Goal: Task Accomplishment & Management: Use online tool/utility

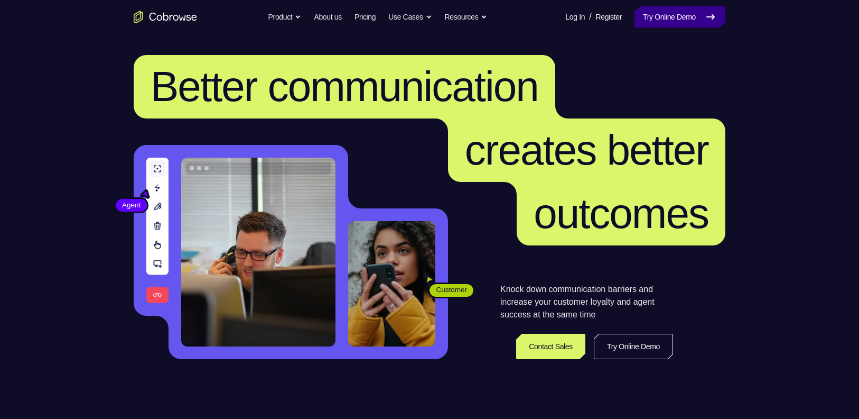
click at [653, 19] on link "Try Online Demo" at bounding box center [680, 16] width 91 height 21
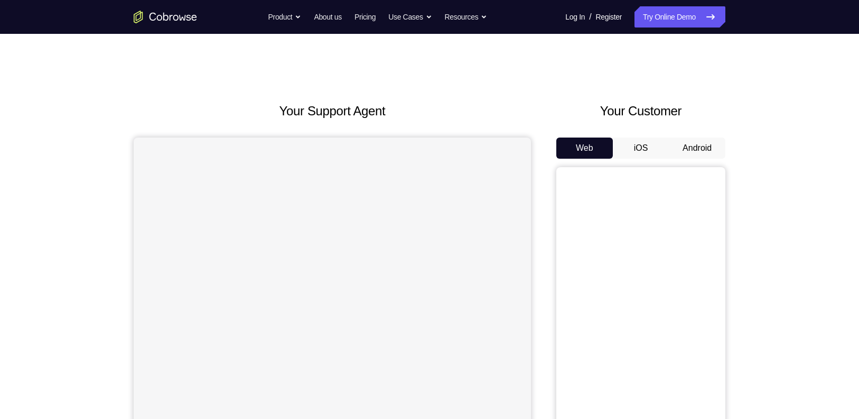
scroll to position [93, 0]
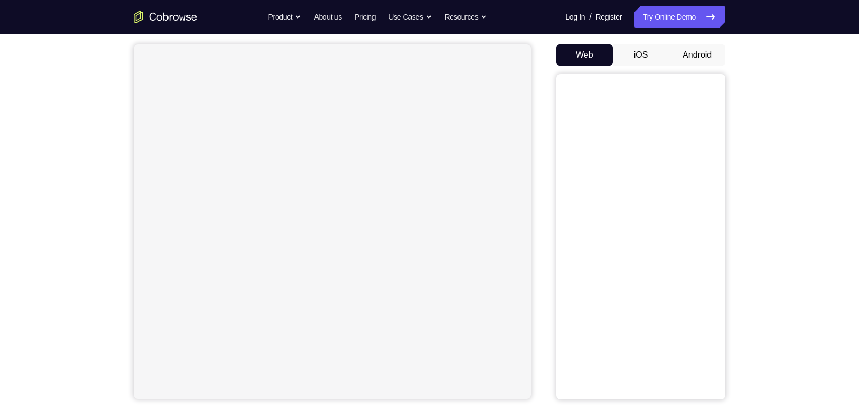
click at [695, 49] on button "Android" at bounding box center [697, 54] width 57 height 21
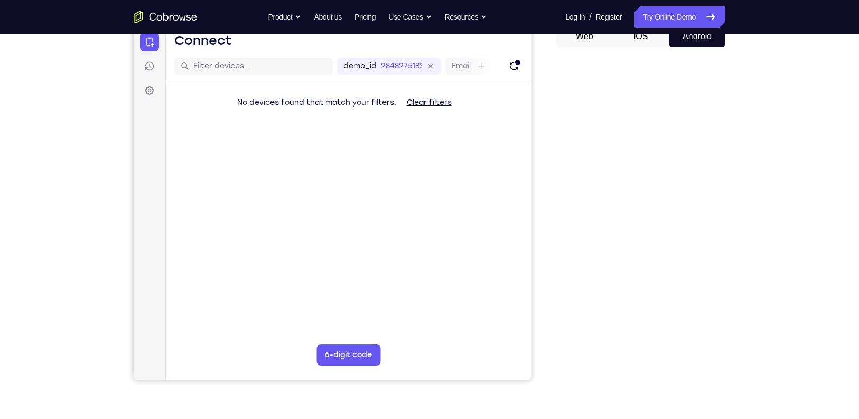
scroll to position [114, 0]
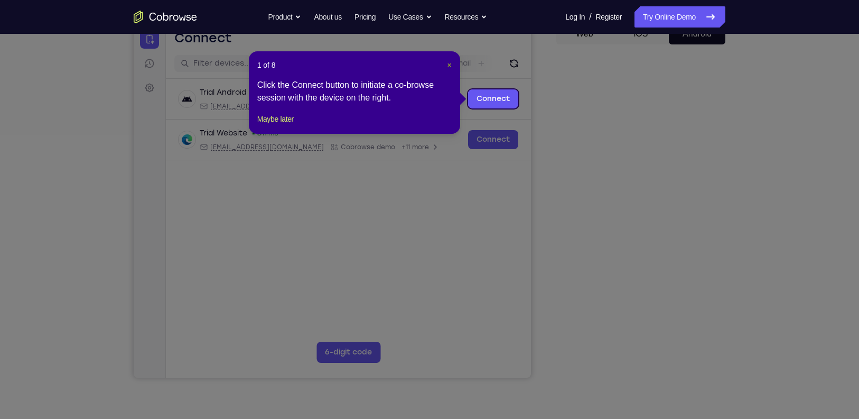
click at [451, 66] on span "×" at bounding box center [449, 65] width 4 height 8
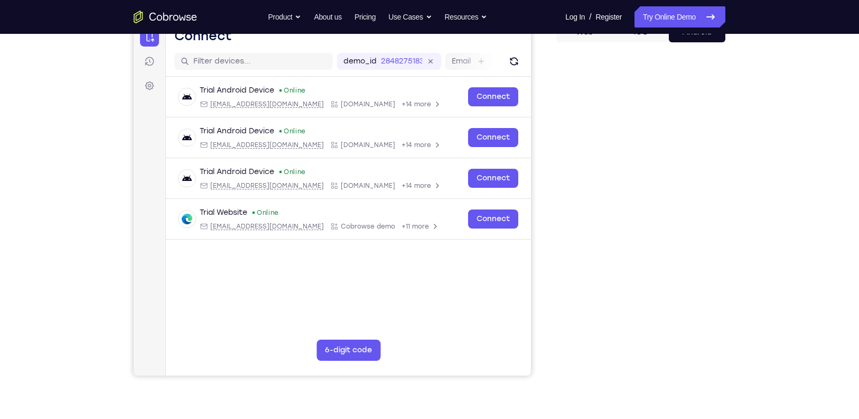
scroll to position [104, 0]
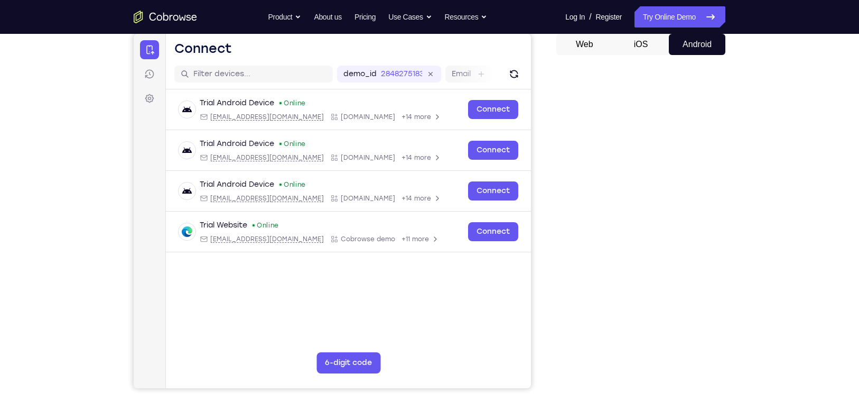
click at [637, 41] on button "iOS" at bounding box center [641, 44] width 57 height 21
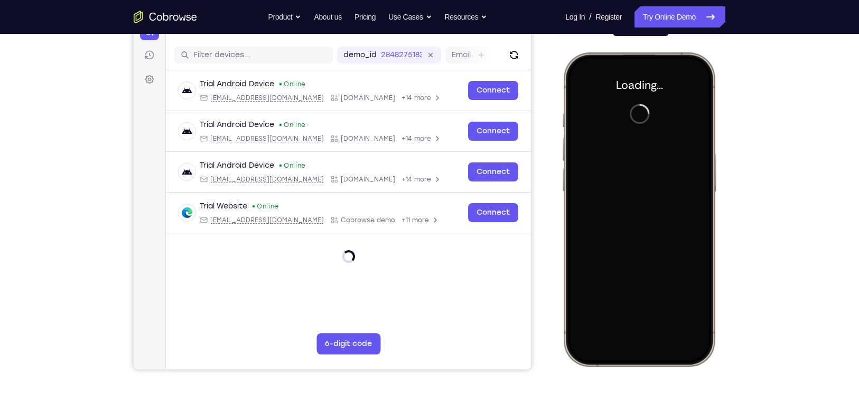
scroll to position [123, 0]
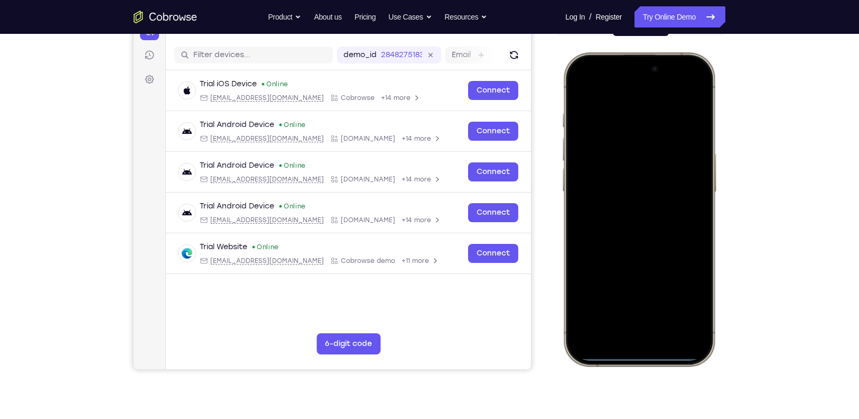
click at [628, 332] on div at bounding box center [639, 209] width 139 height 302
click at [628, 324] on div at bounding box center [639, 209] width 139 height 302
click at [591, 160] on div at bounding box center [639, 209] width 139 height 302
click at [593, 156] on div at bounding box center [639, 209] width 139 height 302
click at [631, 226] on div at bounding box center [639, 209] width 139 height 302
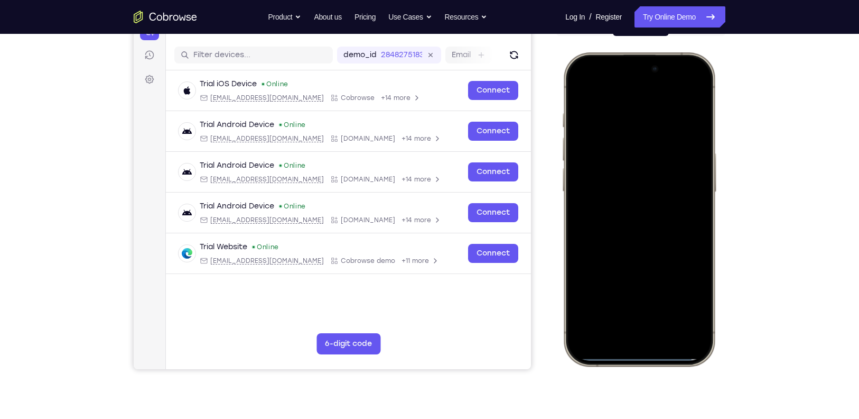
click at [619, 165] on div at bounding box center [639, 209] width 139 height 302
click at [606, 193] on div at bounding box center [639, 209] width 139 height 302
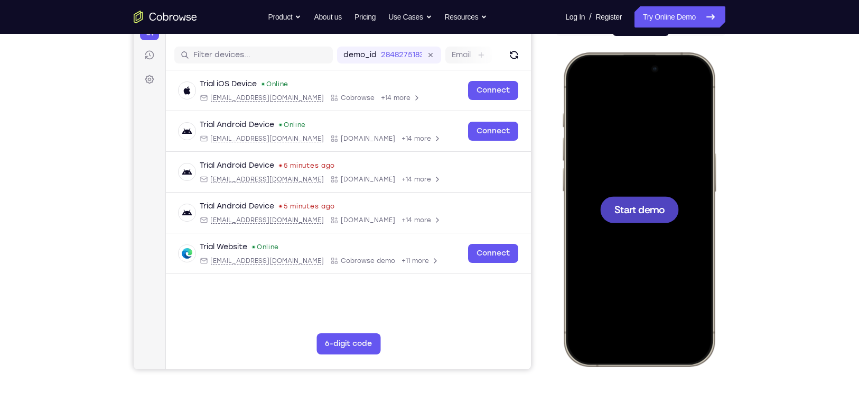
click at [636, 197] on div at bounding box center [639, 209] width 79 height 26
click at [626, 339] on div at bounding box center [639, 209] width 139 height 302
click at [640, 320] on div at bounding box center [639, 209] width 139 height 302
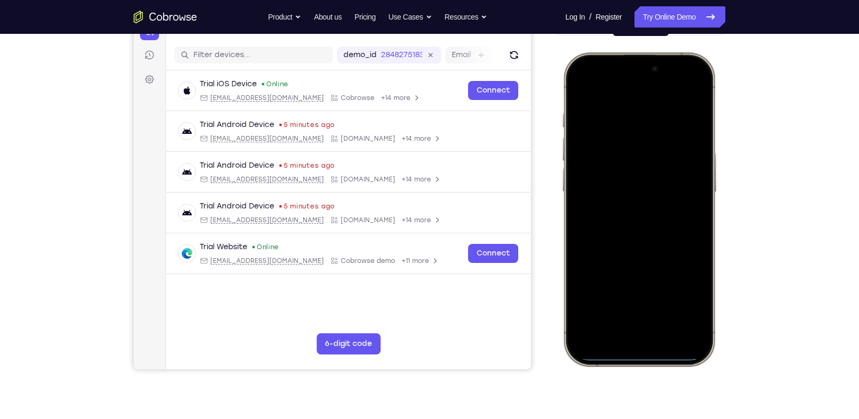
click at [593, 161] on div at bounding box center [639, 209] width 139 height 302
click at [653, 303] on div at bounding box center [639, 209] width 139 height 302
click at [628, 157] on div at bounding box center [639, 209] width 139 height 302
click at [626, 183] on div at bounding box center [639, 209] width 139 height 302
click at [653, 215] on div at bounding box center [639, 209] width 139 height 302
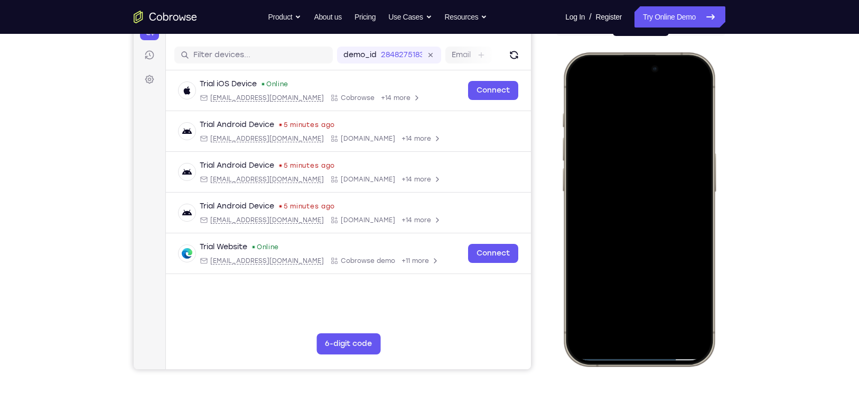
click at [702, 103] on div at bounding box center [639, 209] width 139 height 302
click at [666, 301] on div at bounding box center [639, 209] width 139 height 302
click at [625, 197] on div at bounding box center [639, 209] width 139 height 302
click at [688, 297] on div at bounding box center [639, 209] width 139 height 302
click at [635, 300] on div at bounding box center [639, 209] width 139 height 302
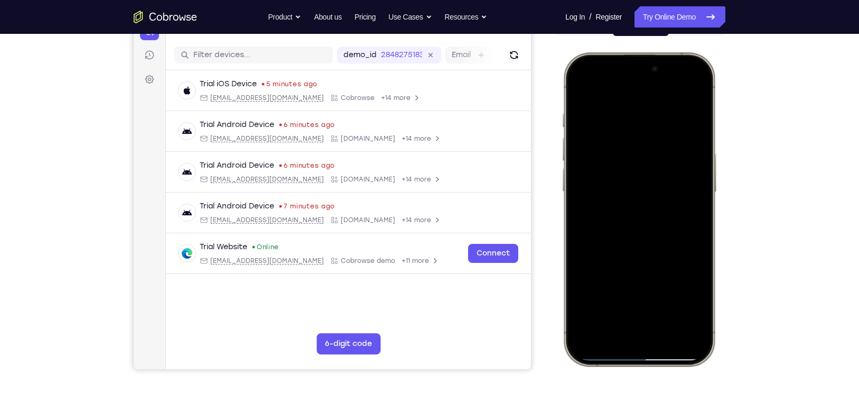
click at [609, 306] on div at bounding box center [639, 209] width 139 height 302
click at [633, 296] on div at bounding box center [639, 209] width 139 height 302
click at [645, 297] on div at bounding box center [639, 209] width 139 height 302
click at [636, 295] on div at bounding box center [639, 209] width 139 height 302
click at [691, 299] on div at bounding box center [639, 209] width 139 height 302
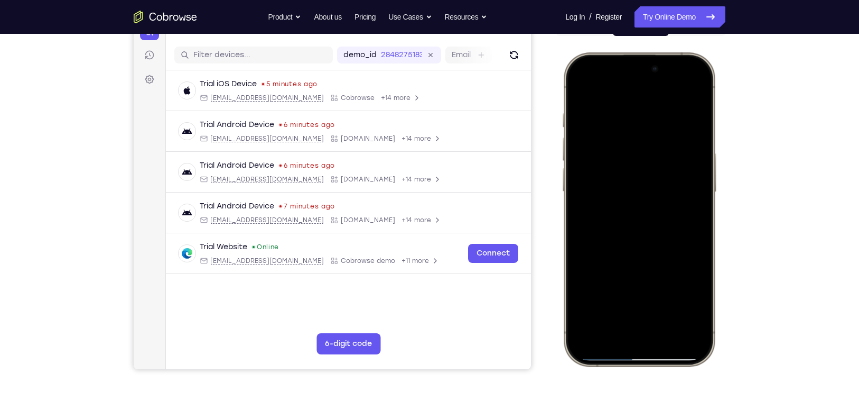
click at [692, 354] on div at bounding box center [639, 209] width 139 height 302
click at [583, 89] on div at bounding box center [639, 209] width 139 height 302
click at [607, 252] on div at bounding box center [639, 209] width 139 height 302
click at [619, 87] on div at bounding box center [639, 209] width 139 height 302
click at [579, 87] on div at bounding box center [639, 209] width 139 height 302
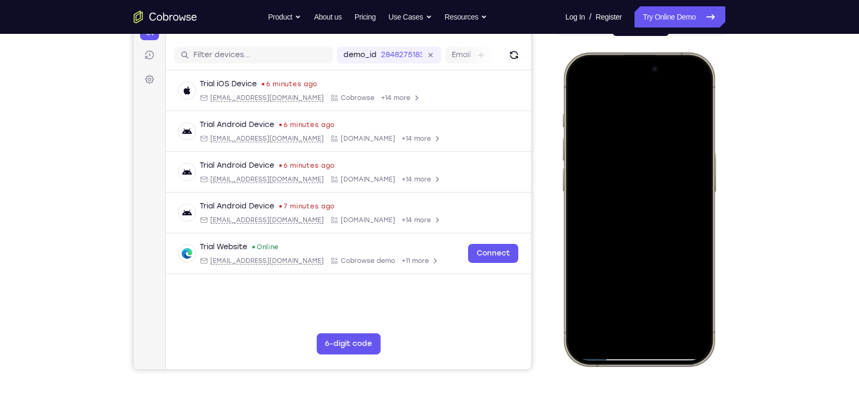
click at [576, 91] on div at bounding box center [639, 209] width 139 height 302
